Goal: Task Accomplishment & Management: Use online tool/utility

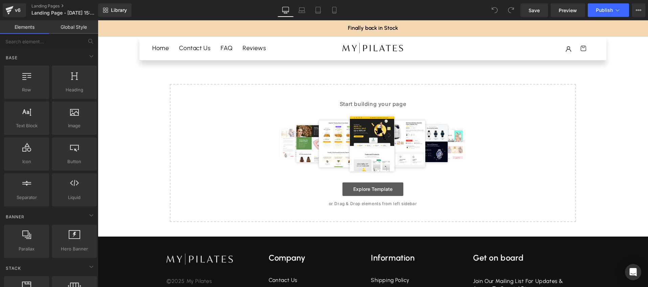
click at [362, 191] on link "Explore Template" at bounding box center [373, 189] width 61 height 14
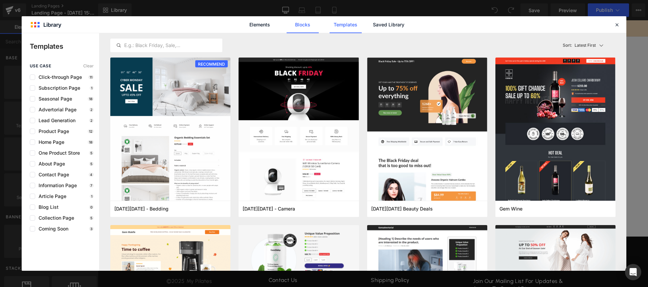
click at [304, 24] on link "Blocks" at bounding box center [303, 24] width 32 height 17
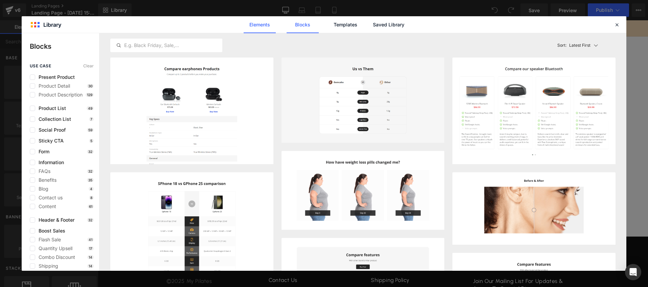
click at [257, 26] on link "Elements" at bounding box center [260, 24] width 32 height 17
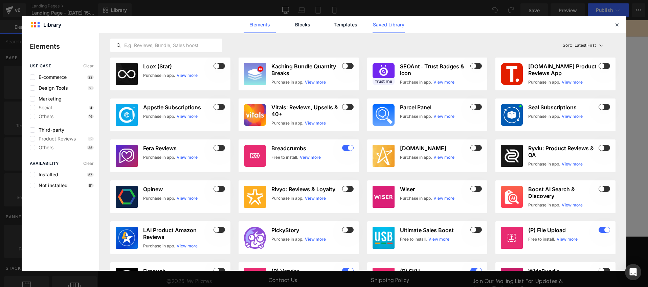
click at [375, 26] on link "Saved Library" at bounding box center [389, 24] width 32 height 17
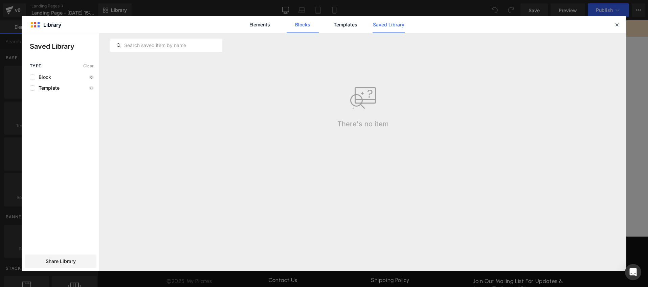
click at [303, 26] on link "Blocks" at bounding box center [303, 24] width 32 height 17
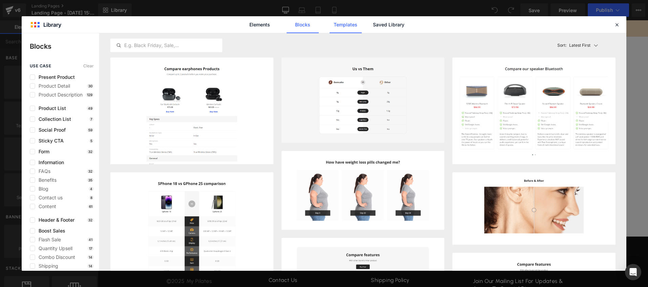
click at [346, 26] on link "Templates" at bounding box center [346, 24] width 32 height 17
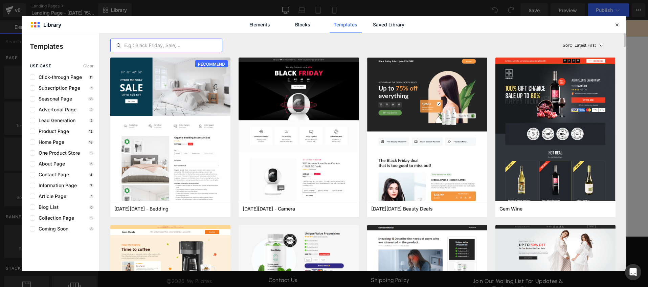
click at [136, 45] on input "text" at bounding box center [166, 45] width 111 height 8
paste input "85512519887"
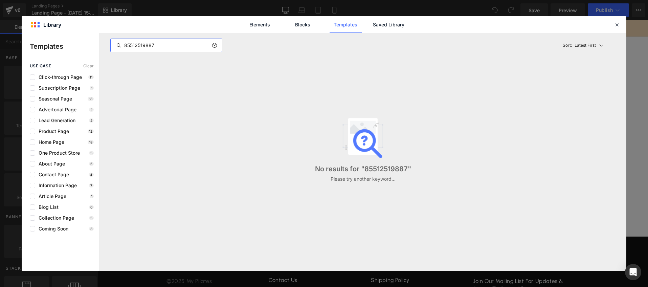
click at [124, 46] on input "85512519887" at bounding box center [166, 45] width 111 height 8
type input "85512519887"
click at [58, 175] on span "Contact Page" at bounding box center [52, 174] width 34 height 5
click at [52, 174] on span "Contact Page" at bounding box center [52, 174] width 34 height 5
click at [47, 175] on span "Contact Page" at bounding box center [52, 174] width 34 height 5
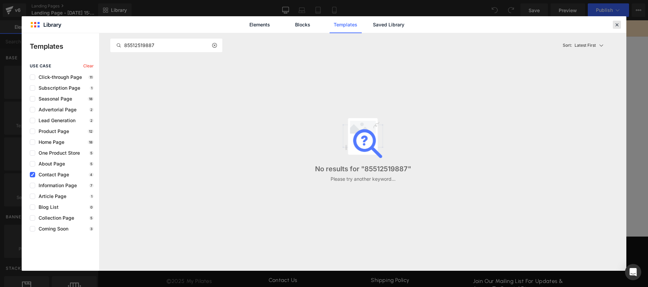
click at [615, 26] on icon at bounding box center [617, 25] width 6 height 6
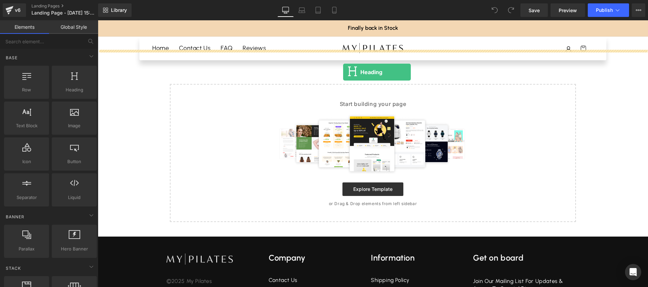
drag, startPoint x: 173, startPoint y: 102, endPoint x: 343, endPoint y: 72, distance: 172.9
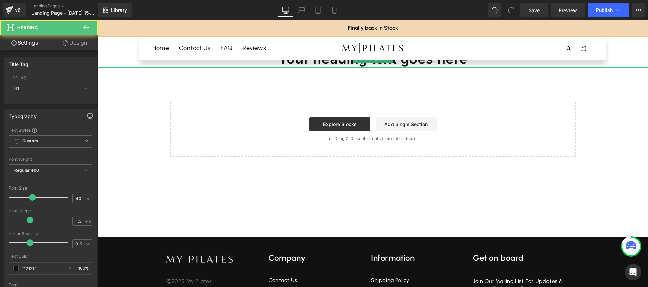
click at [346, 65] on h1 "Your heading text goes here" at bounding box center [373, 59] width 550 height 18
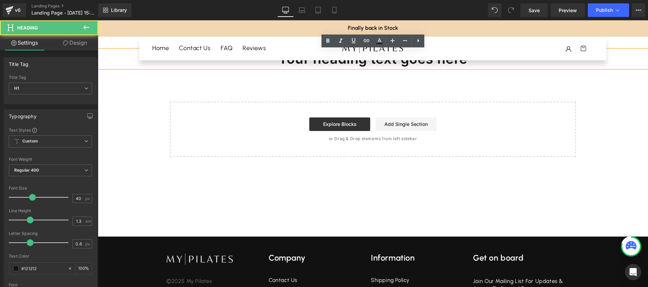
scroll to position [0, 0]
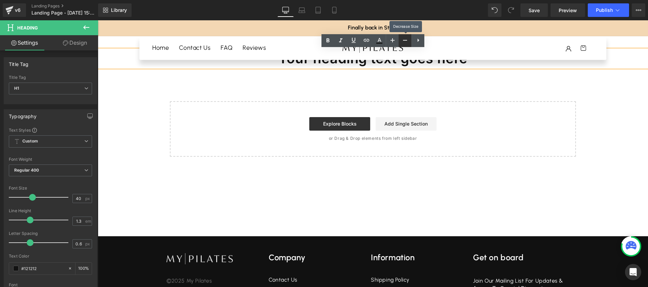
click at [409, 41] on icon at bounding box center [405, 40] width 8 height 8
type input "36"
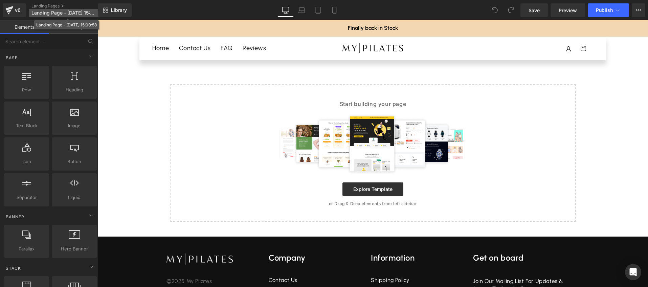
click at [53, 10] on span "Landing Page - [DATE] 15:00:58" at bounding box center [63, 12] width 65 height 5
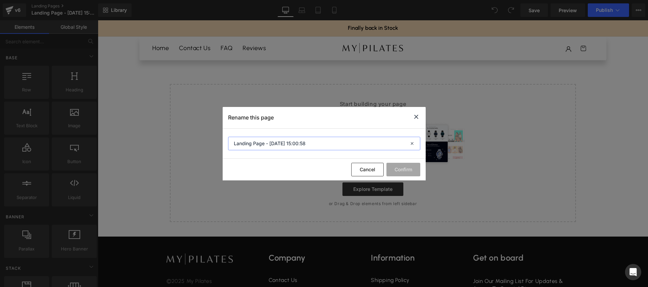
drag, startPoint x: 310, startPoint y: 144, endPoint x: 207, endPoint y: 144, distance: 103.2
click at [207, 144] on div "Rename this page Landing Page - Aug 26, 15:00:58 Cancel Confirm" at bounding box center [324, 143] width 648 height 287
type input "My Pilates Reviews"
click at [413, 173] on button "Confirm" at bounding box center [404, 170] width 34 height 14
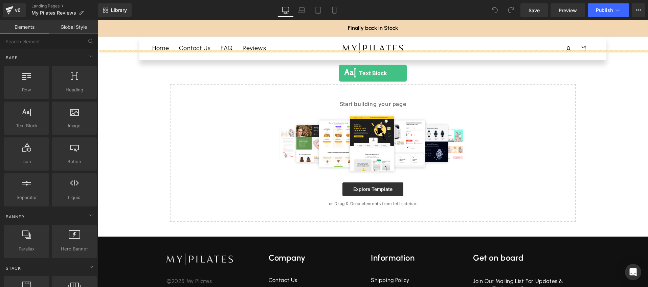
drag, startPoint x: 126, startPoint y: 136, endPoint x: 339, endPoint y: 73, distance: 222.3
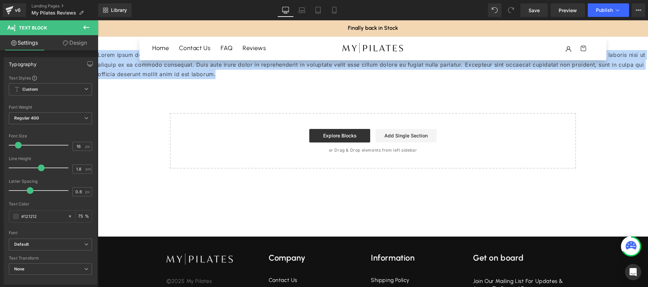
drag, startPoint x: 218, startPoint y: 74, endPoint x: 81, endPoint y: 48, distance: 140.0
click at [98, 48] on html "Skip to content Your cart is empty Continue shopping Have an account? Log in to…" at bounding box center [373, 153] width 550 height 267
paste div
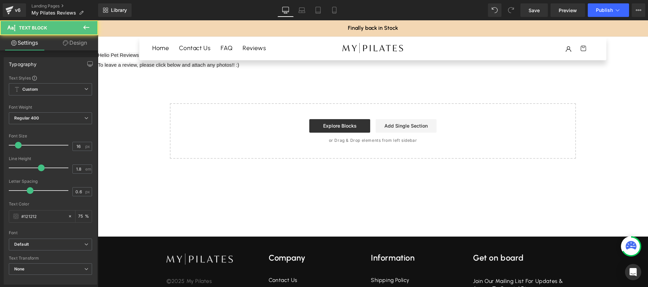
drag, startPoint x: 629, startPoint y: 62, endPoint x: 635, endPoint y: 82, distance: 21.6
click at [635, 82] on div "Helio Pet Reviews To leave a review, please click below and attach any photos!!…" at bounding box center [373, 104] width 550 height 109
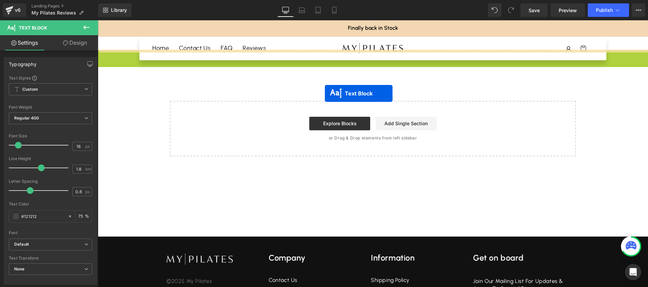
drag, startPoint x: 370, startPoint y: 63, endPoint x: 325, endPoint y: 93, distance: 54.8
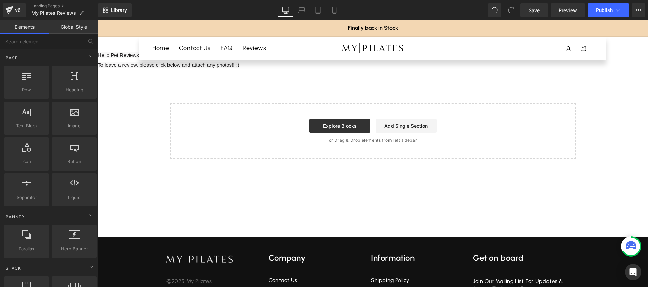
click at [104, 54] on sticky-header "Home Contact Us FAQ Reviews Log in Home Contact Us FAQ Reviews Log in Cart" at bounding box center [373, 49] width 550 height 24
click at [121, 62] on span "To leave a review, please click below and attach any photos!! :)" at bounding box center [168, 65] width 141 height 6
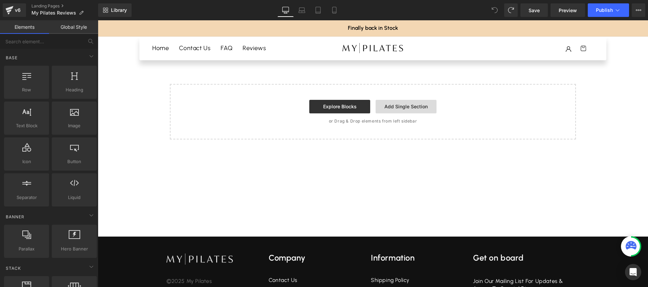
click at [393, 107] on link "Add Single Section" at bounding box center [406, 107] width 61 height 14
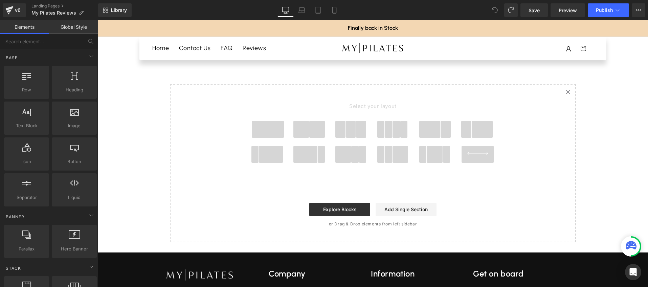
click at [478, 153] on icon at bounding box center [477, 153] width 33 height 3
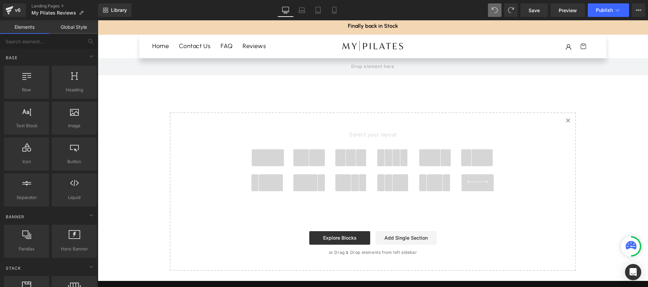
scroll to position [3, 0]
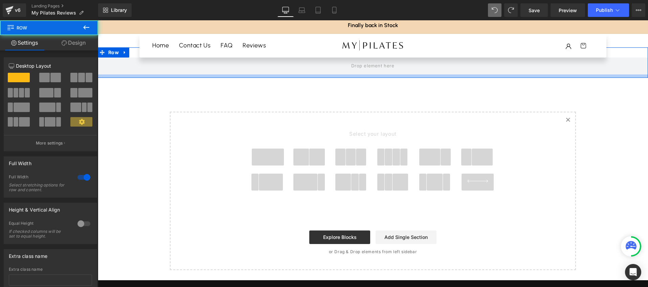
drag, startPoint x: 116, startPoint y: 62, endPoint x: 118, endPoint y: 76, distance: 14.6
click at [118, 76] on div "Row" at bounding box center [373, 62] width 550 height 30
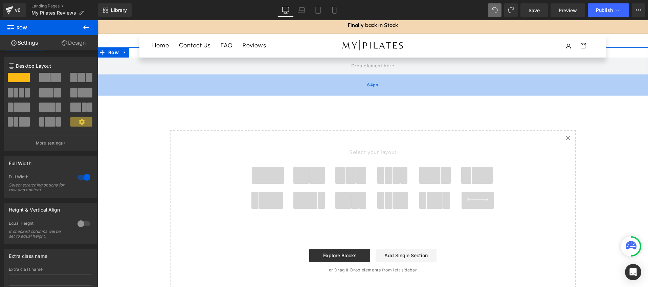
drag, startPoint x: 118, startPoint y: 76, endPoint x: 118, endPoint y: 94, distance: 18.3
click at [118, 94] on div "64px" at bounding box center [373, 85] width 550 height 22
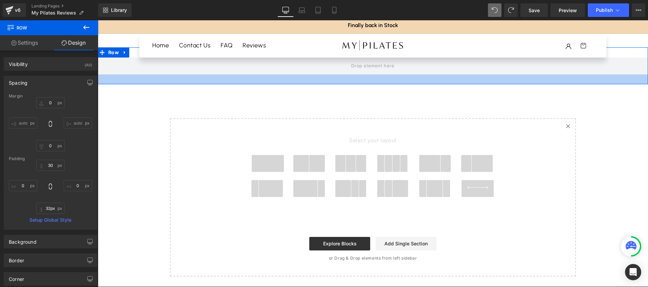
type input "33px"
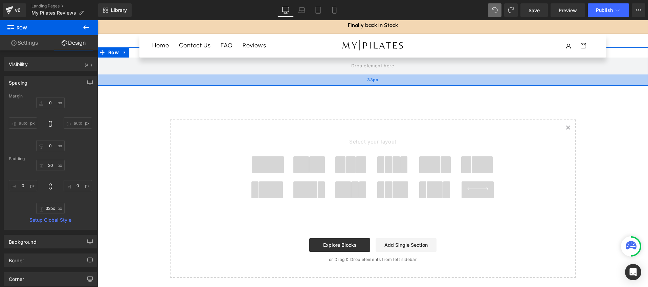
drag, startPoint x: 118, startPoint y: 95, endPoint x: 119, endPoint y: 85, distance: 10.6
click at [119, 85] on div "33px" at bounding box center [373, 79] width 550 height 11
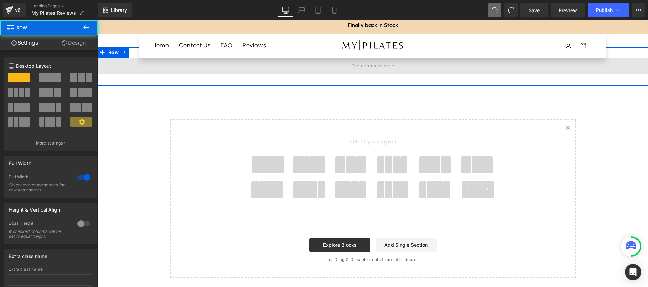
click at [178, 67] on span at bounding box center [373, 66] width 550 height 17
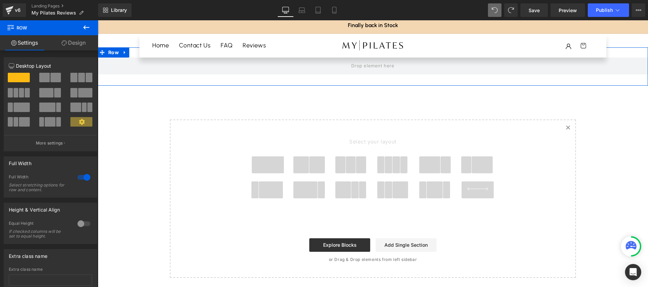
click at [88, 39] on link "Design" at bounding box center [73, 42] width 49 height 15
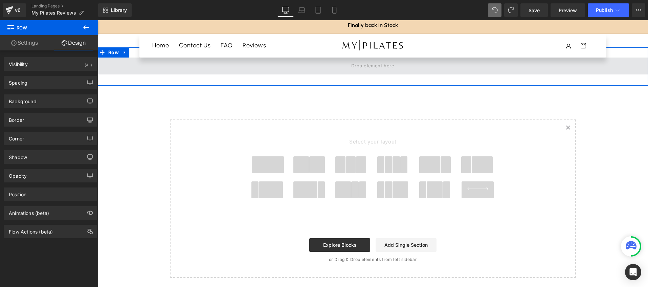
click at [130, 70] on span at bounding box center [373, 66] width 550 height 17
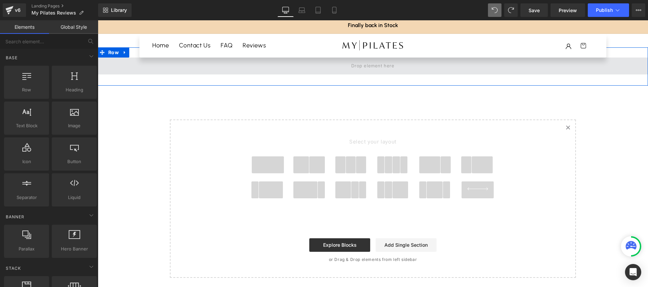
click at [369, 66] on span at bounding box center [373, 65] width 48 height 11
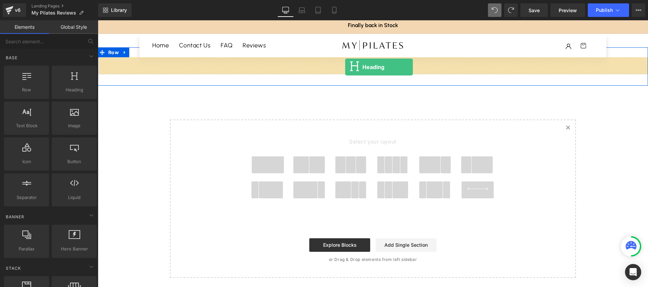
drag, startPoint x: 171, startPoint y: 106, endPoint x: 345, endPoint y: 67, distance: 178.9
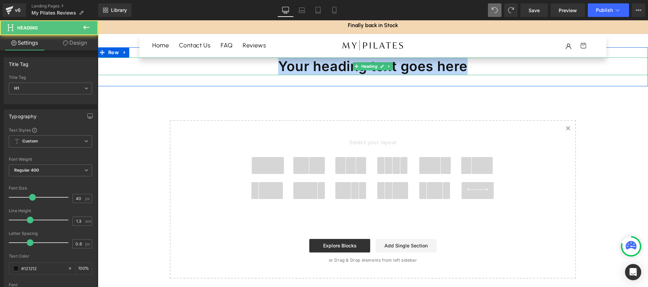
drag, startPoint x: 282, startPoint y: 65, endPoint x: 476, endPoint y: 70, distance: 194.0
click at [476, 70] on h1 "Your heading text goes here" at bounding box center [373, 67] width 550 height 18
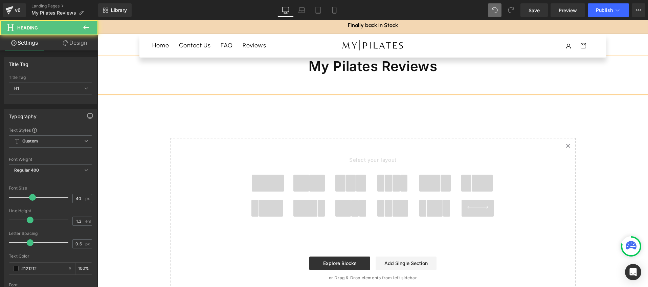
click at [465, 71] on h1 "My Pilates Reviews" at bounding box center [373, 75] width 550 height 35
click at [298, 78] on h1 "My Pilates Reviews" at bounding box center [373, 75] width 550 height 35
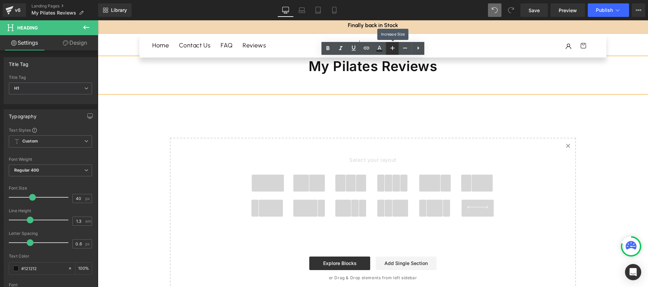
click at [392, 47] on icon at bounding box center [393, 48] width 4 height 4
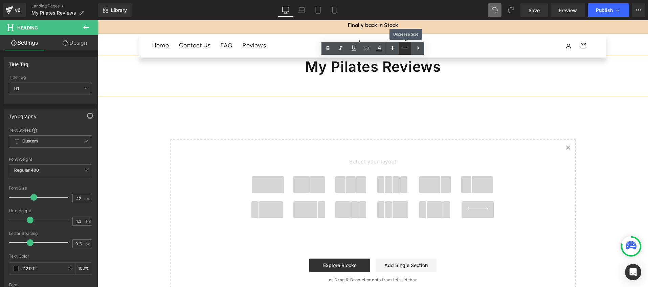
click at [407, 47] on icon at bounding box center [405, 48] width 8 height 8
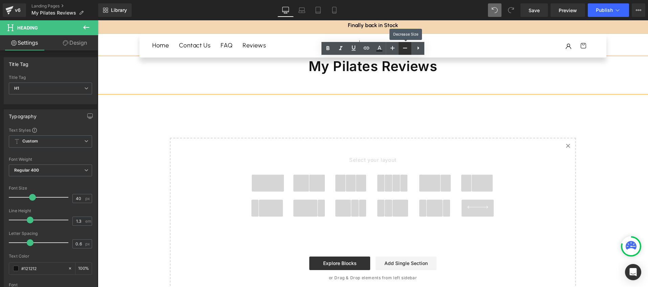
click at [407, 47] on icon at bounding box center [405, 48] width 8 height 8
type input "38"
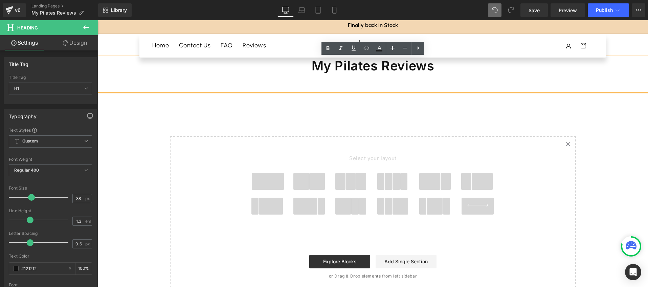
click at [441, 71] on h1 "My Pilates Reviews" at bounding box center [373, 75] width 550 height 34
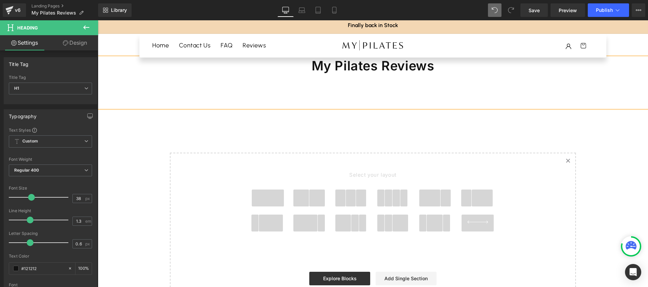
scroll to position [4, 0]
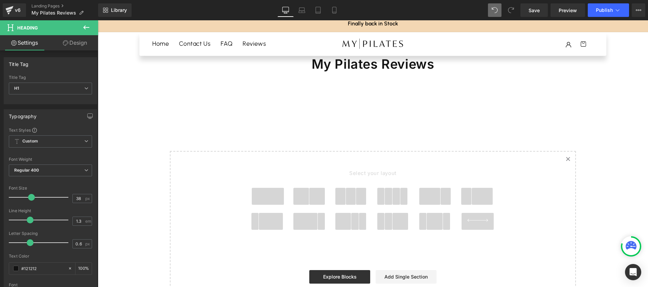
click at [223, 128] on div "My Pilates Reviews Heading Row 33px Select your layout" at bounding box center [373, 178] width 550 height 264
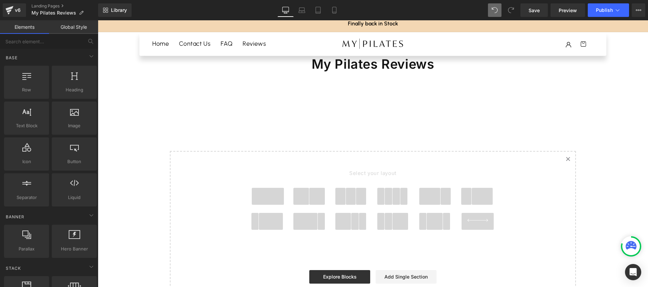
scroll to position [3, 0]
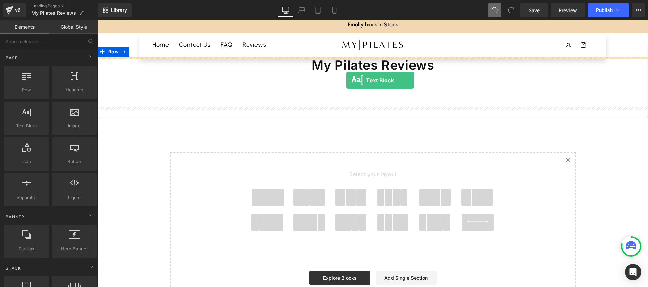
drag, startPoint x: 122, startPoint y: 139, endPoint x: 346, endPoint y: 80, distance: 232.2
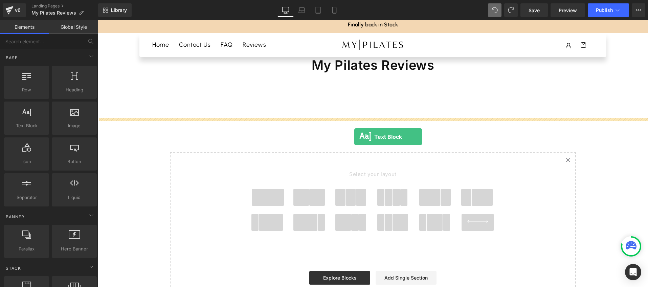
drag, startPoint x: 121, startPoint y: 141, endPoint x: 354, endPoint y: 137, distance: 233.2
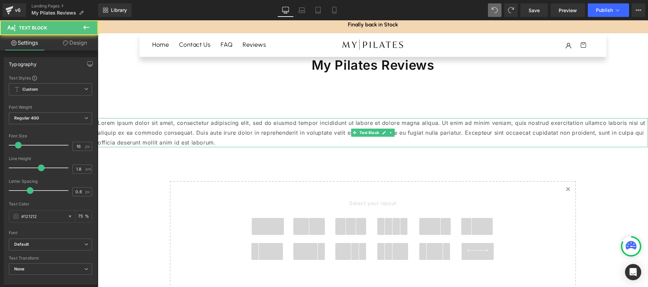
scroll to position [3, 0]
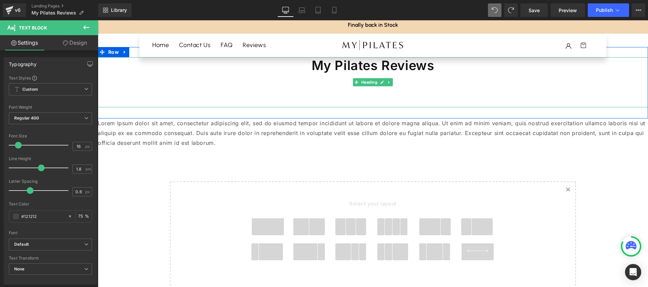
click at [362, 97] on h1 "My Pilates Reviews" at bounding box center [373, 82] width 550 height 50
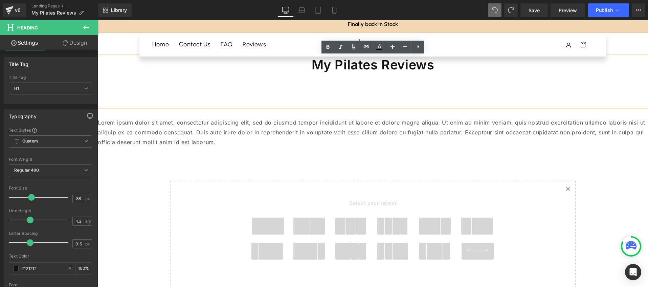
scroll to position [4, 0]
click at [376, 106] on div "My Pilates Reviews" at bounding box center [373, 81] width 550 height 50
click at [452, 66] on h1 "My Pilates Reviews" at bounding box center [373, 82] width 550 height 50
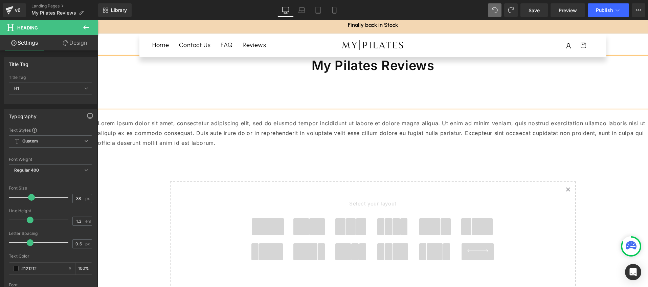
click at [301, 81] on h1 "My Pilates Reviews" at bounding box center [373, 82] width 550 height 50
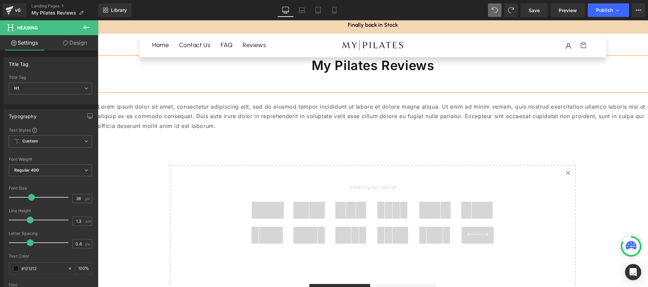
click at [323, 80] on h1 "My Pilates Reviews" at bounding box center [373, 74] width 550 height 34
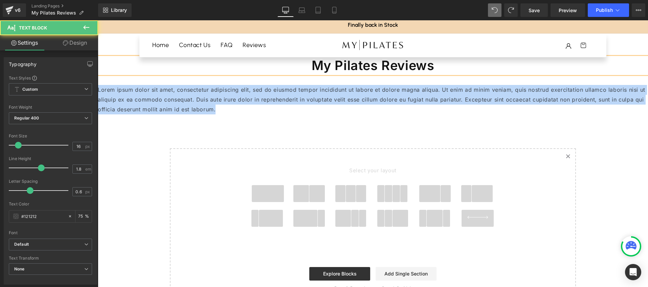
drag, startPoint x: 220, startPoint y: 111, endPoint x: 86, endPoint y: 85, distance: 136.1
click at [98, 85] on html "Skip to content Your cart is empty Continue shopping Have an account? Log in to…" at bounding box center [373, 150] width 550 height 267
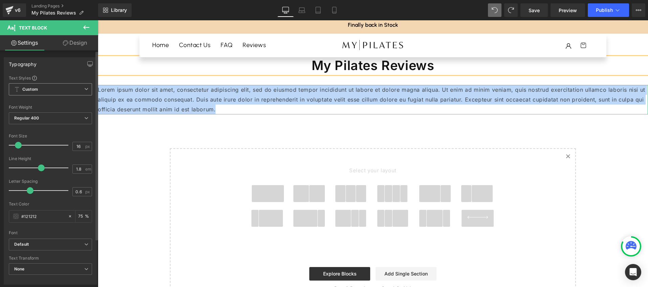
paste div
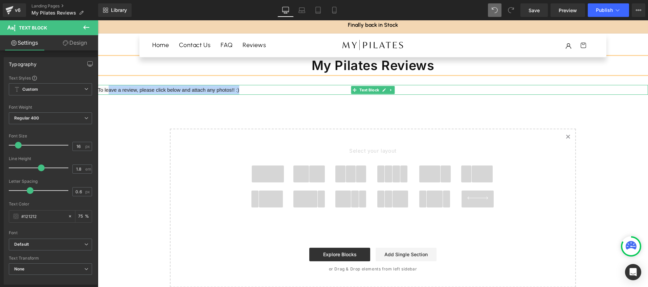
drag, startPoint x: 246, startPoint y: 92, endPoint x: 134, endPoint y: 92, distance: 112.0
click at [124, 90] on p "To leave a review, please click below and attach any photos!! :)" at bounding box center [373, 90] width 550 height 10
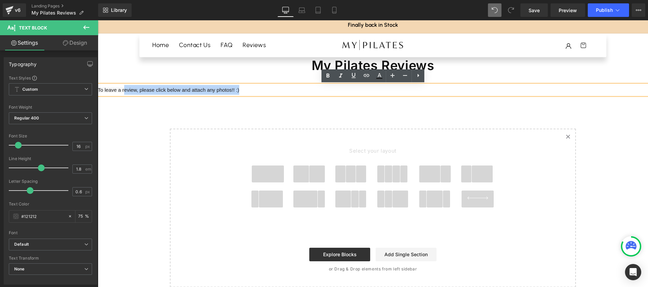
click at [281, 89] on p "To leave a review, please click below and attach any photos!! :)" at bounding box center [373, 90] width 550 height 10
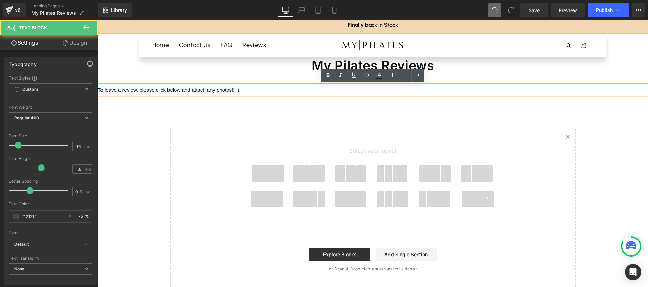
scroll to position [3, 0]
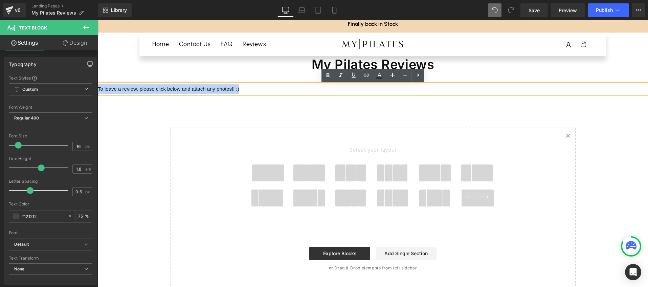
drag, startPoint x: 265, startPoint y: 90, endPoint x: 213, endPoint y: 96, distance: 52.5
click at [98, 92] on html "Skip to content Your cart is empty Continue shopping Have an account? Log in to…" at bounding box center [373, 149] width 550 height 267
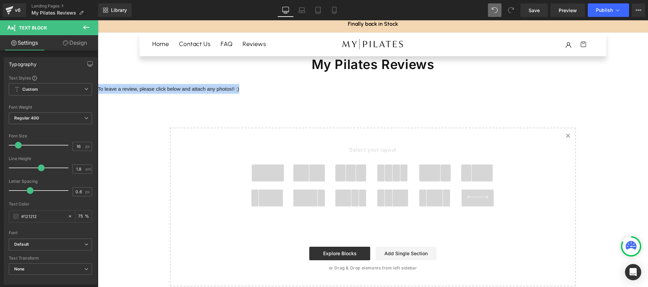
scroll to position [6, 0]
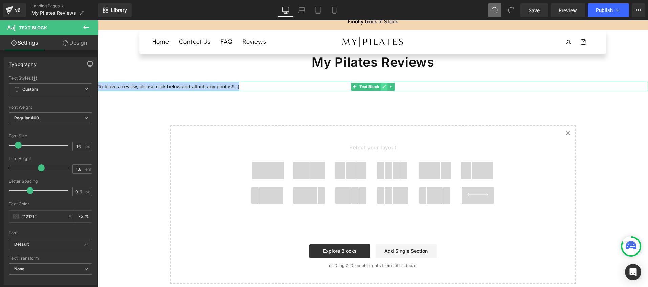
click at [386, 86] on icon at bounding box center [384, 87] width 4 height 4
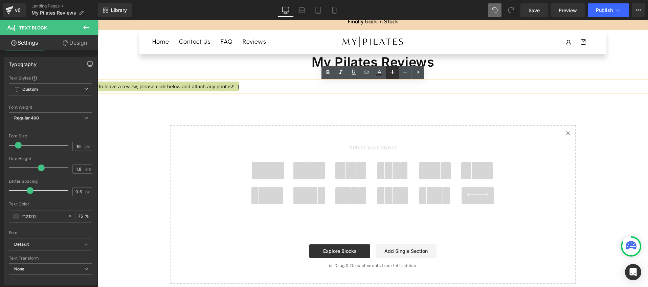
click at [393, 72] on icon at bounding box center [393, 72] width 4 height 4
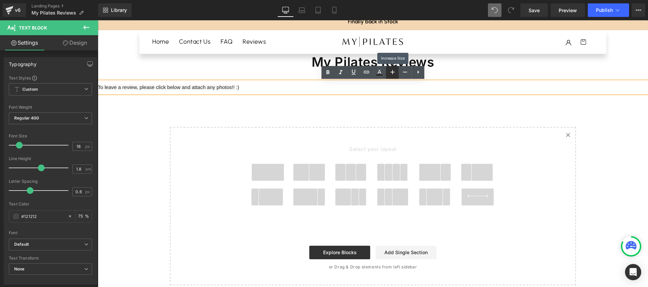
click at [393, 72] on icon at bounding box center [393, 72] width 4 height 4
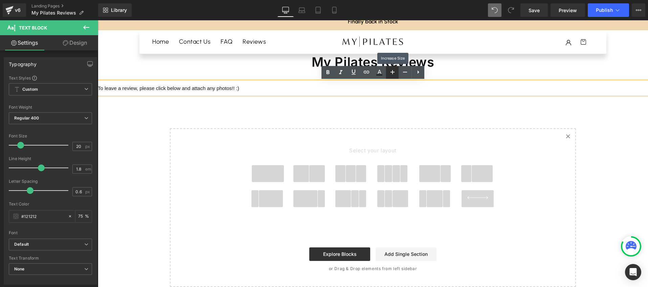
click at [393, 72] on icon at bounding box center [393, 72] width 4 height 4
type input "22"
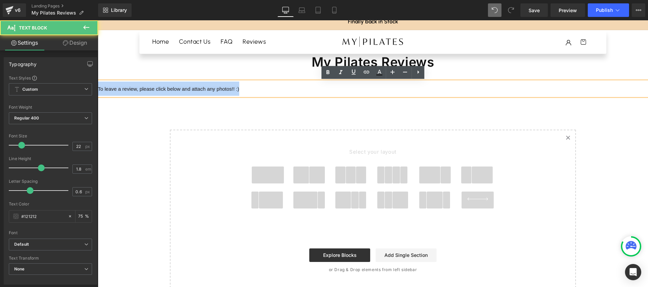
drag, startPoint x: 99, startPoint y: 89, endPoint x: 254, endPoint y: 88, distance: 155.0
click at [254, 88] on p "To leave a review, please click below and attach any photos!! :)" at bounding box center [373, 89] width 550 height 14
click at [100, 89] on span "To leave a review, please click below and attach any photos!! :)" at bounding box center [168, 89] width 141 height 6
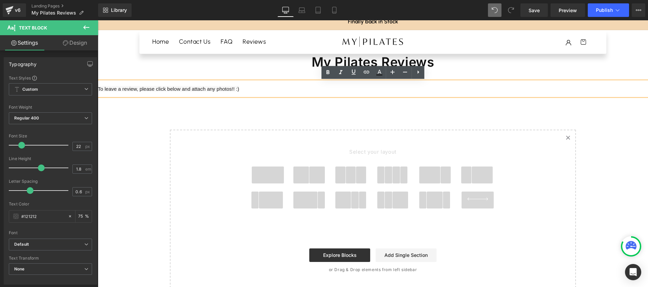
drag, startPoint x: 100, startPoint y: 90, endPoint x: 154, endPoint y: 88, distance: 53.8
click at [100, 90] on span "To leave a review, please click below and attach any photos!! :)" at bounding box center [168, 89] width 141 height 6
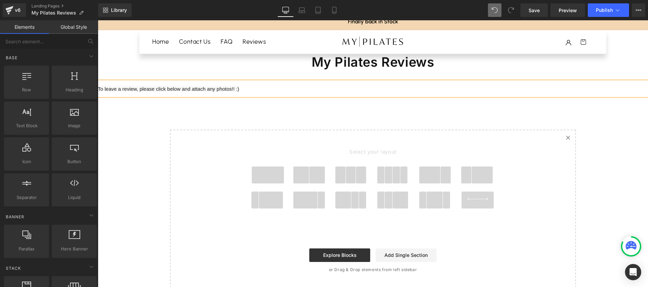
click at [373, 109] on div "My Pilates Reviews Heading Row 33px To leave a review, please click below and a…" at bounding box center [373, 166] width 550 height 245
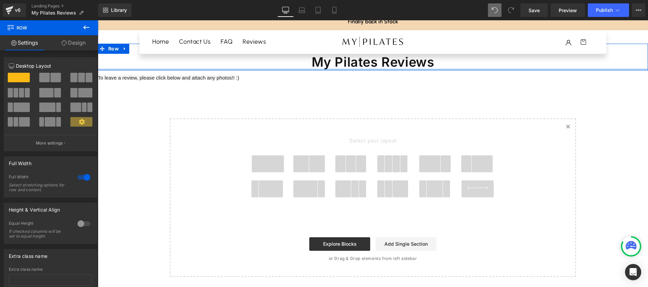
drag, startPoint x: 345, startPoint y: 76, endPoint x: 346, endPoint y: 64, distance: 11.9
click at [346, 64] on div "My Pilates Reviews Heading Row" at bounding box center [373, 57] width 550 height 27
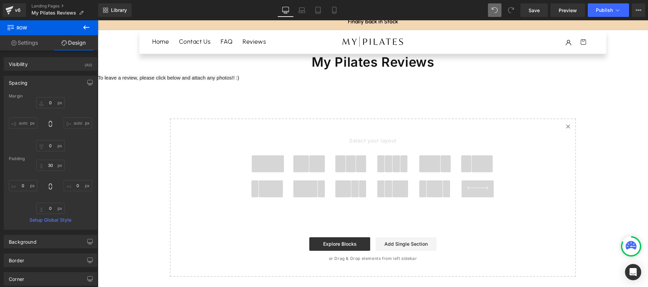
click at [35, 19] on div "v6 Landing Pages My Pilates Reviews" at bounding box center [49, 10] width 98 height 20
